Goal: Transaction & Acquisition: Purchase product/service

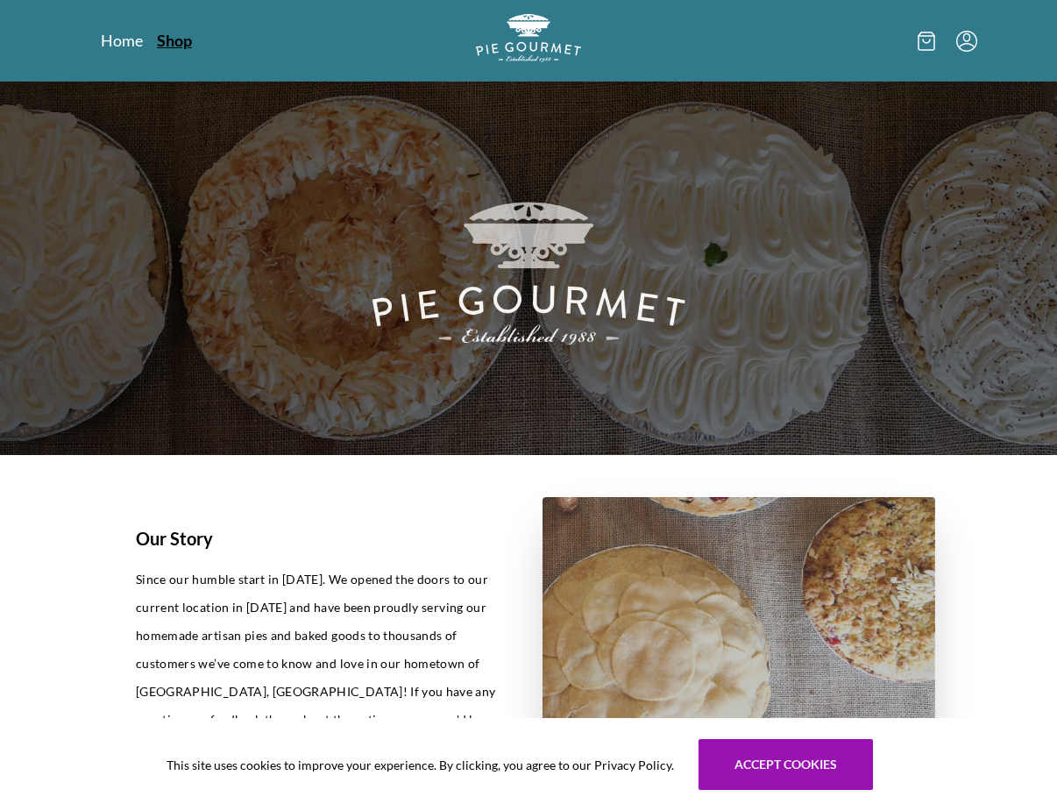
click at [189, 43] on link "Shop" at bounding box center [174, 40] width 35 height 21
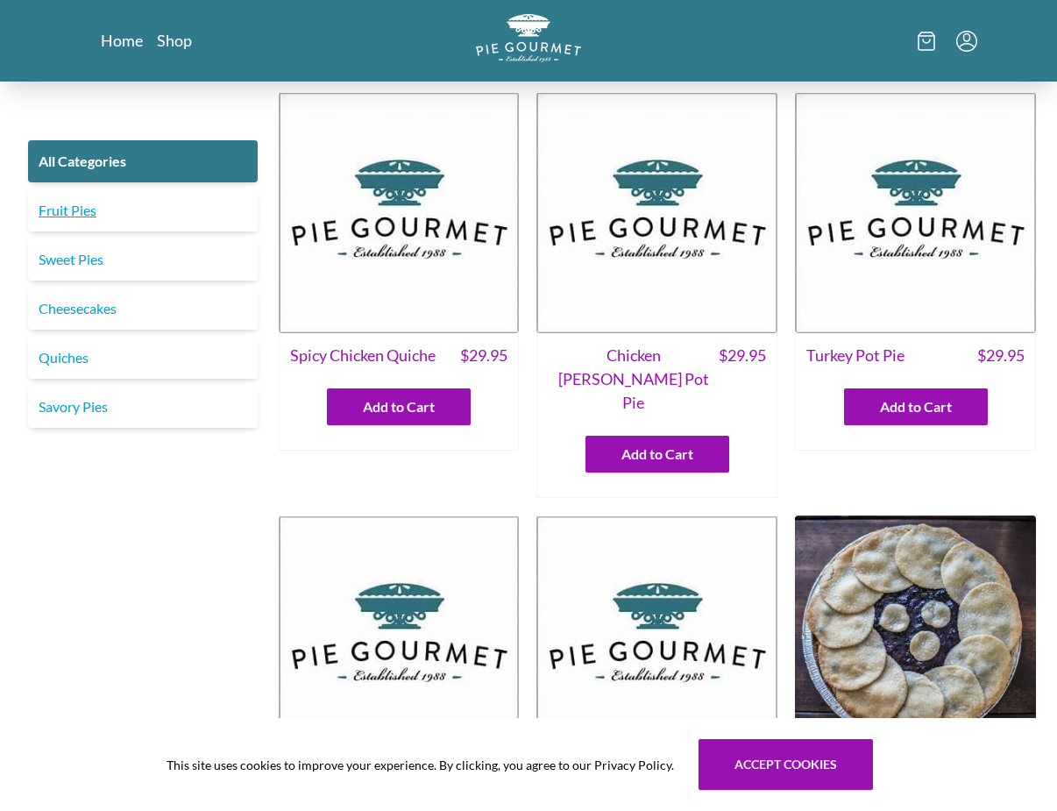
click at [113, 214] on link "Fruit Pies" at bounding box center [143, 210] width 230 height 42
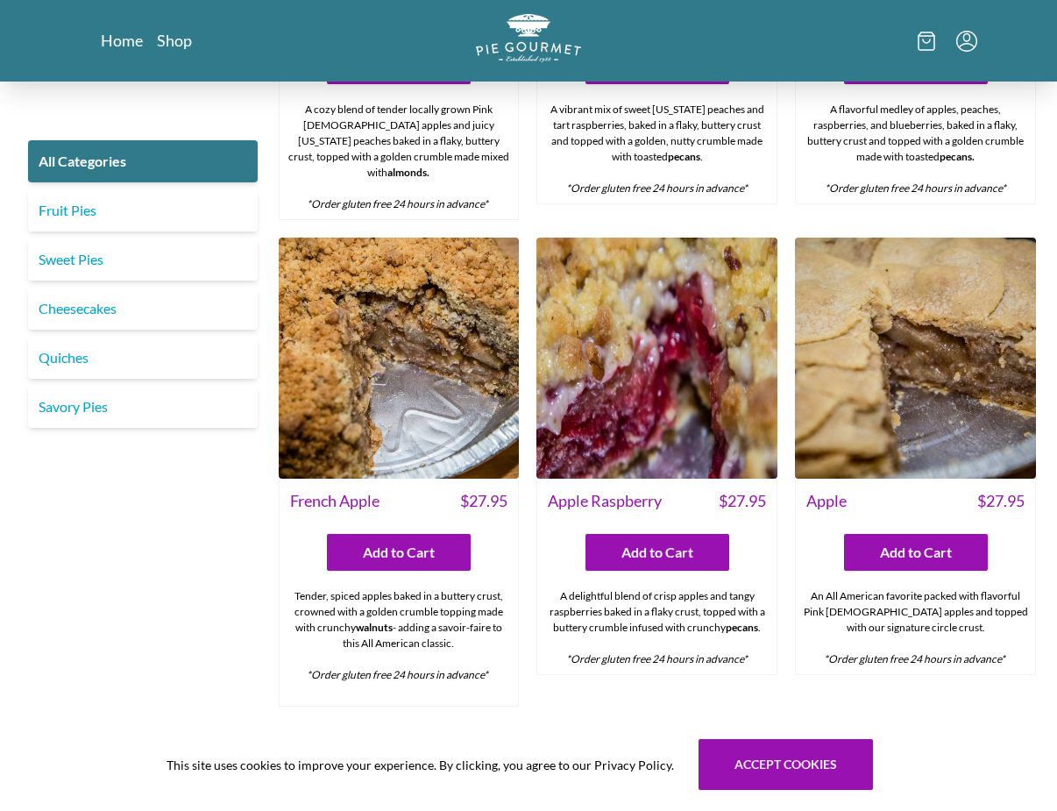
scroll to position [5173, 0]
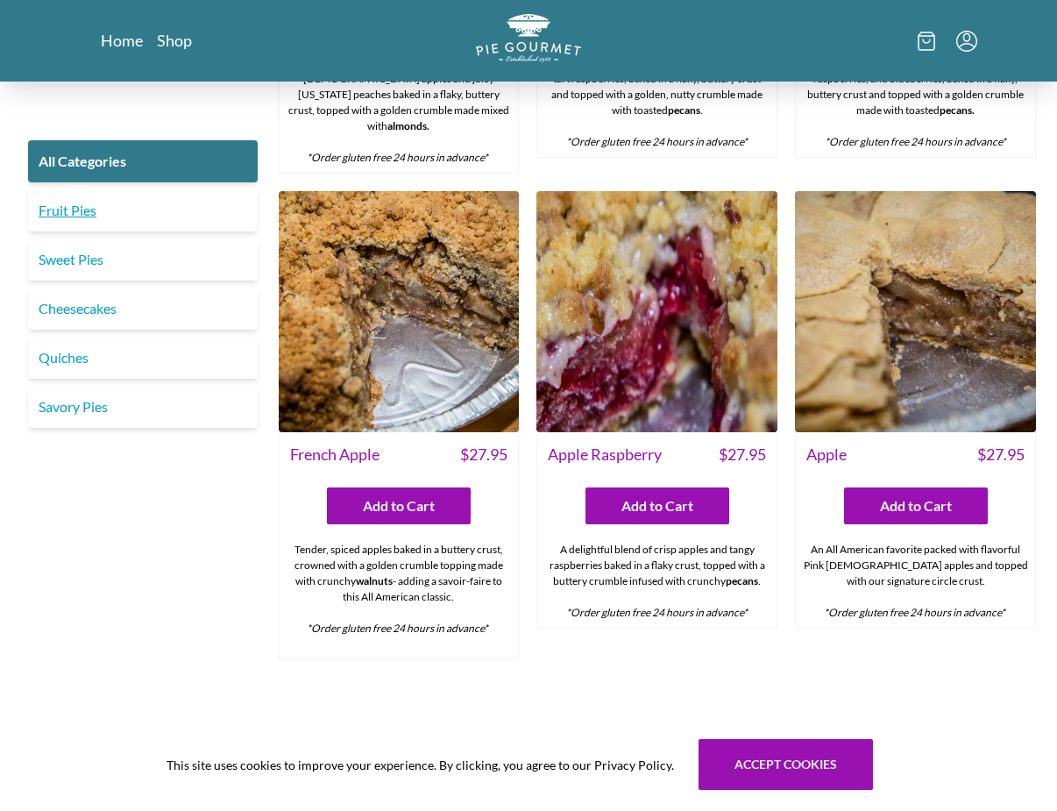
click at [58, 211] on link "Fruit Pies" at bounding box center [143, 210] width 230 height 42
